Goal: Task Accomplishment & Management: Use online tool/utility

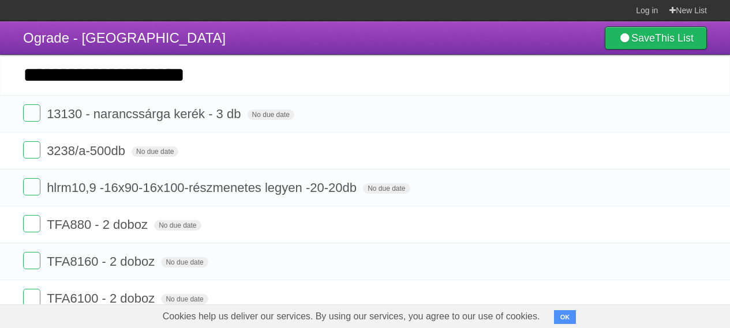
click at [253, 74] on input "**********" at bounding box center [365, 75] width 730 height 40
type input "**********"
click input "*********" at bounding box center [0, 0] width 0 height 0
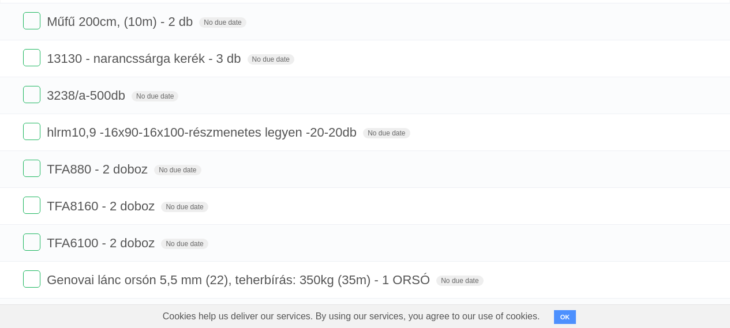
scroll to position [9, 0]
